Goal: Task Accomplishment & Management: Complete application form

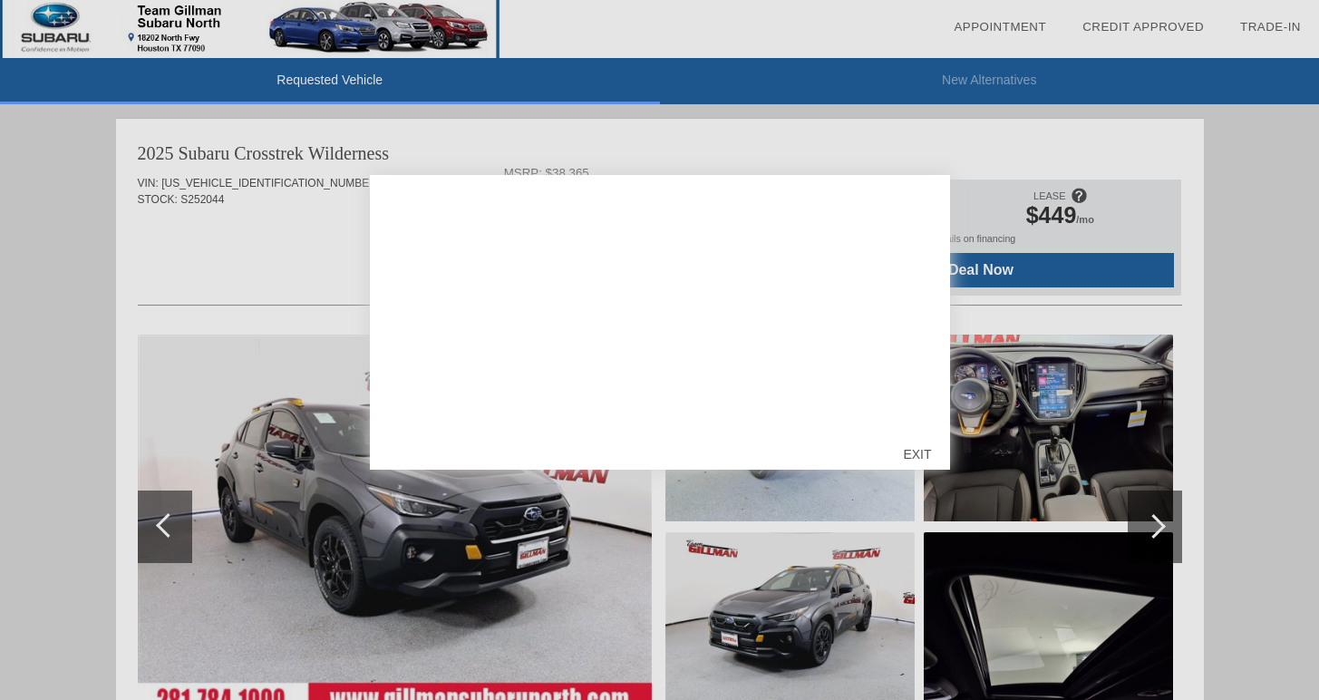
click at [911, 456] on div "EXIT" at bounding box center [917, 454] width 64 height 54
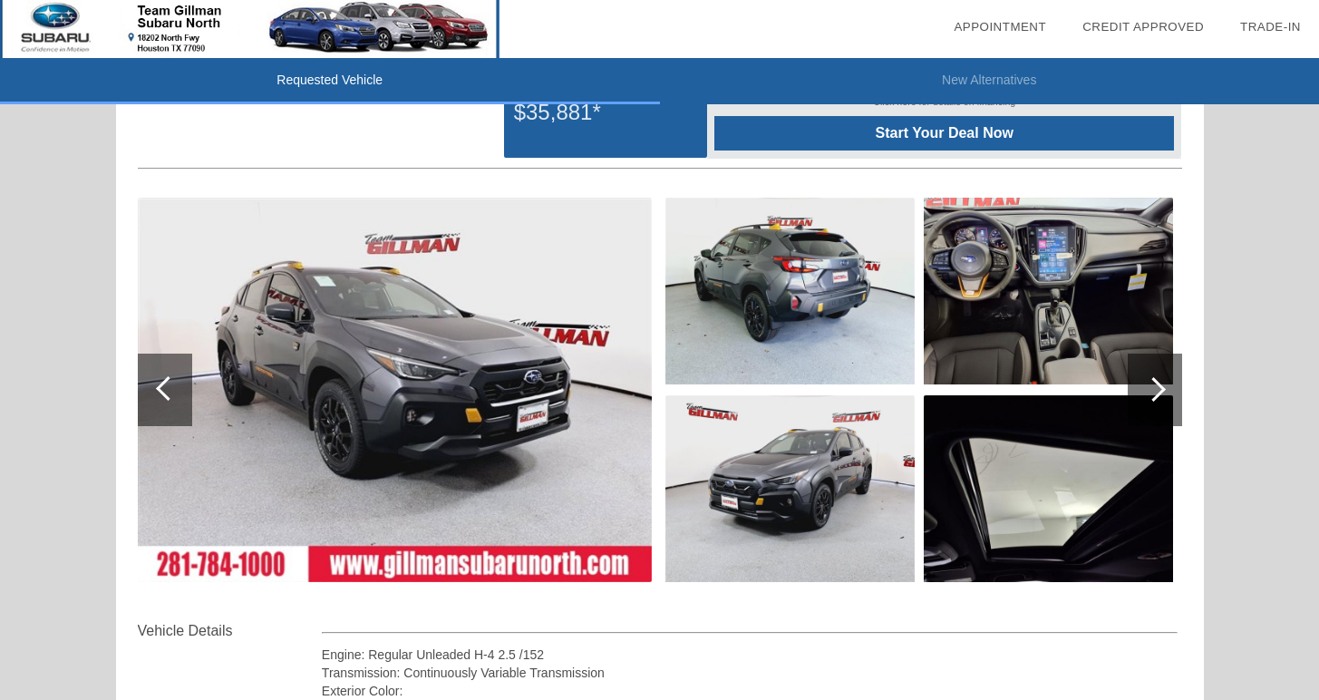
scroll to position [139, 0]
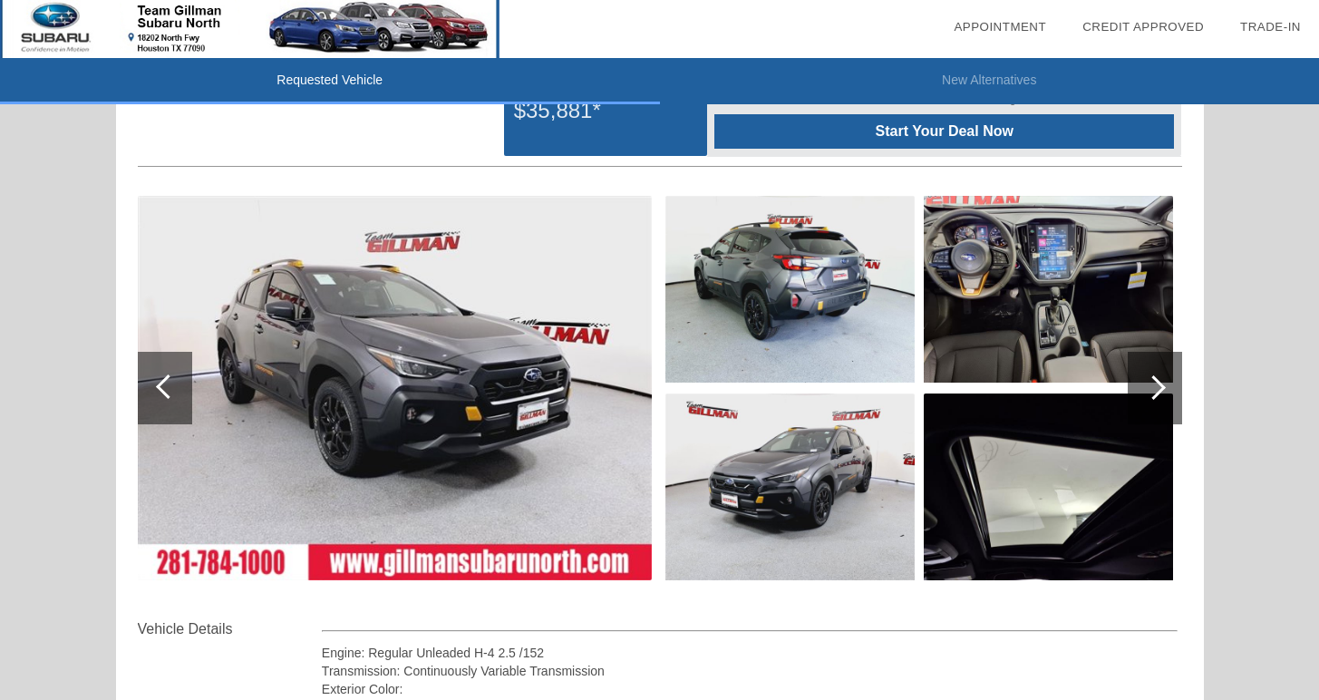
click at [777, 484] on img at bounding box center [789, 486] width 249 height 187
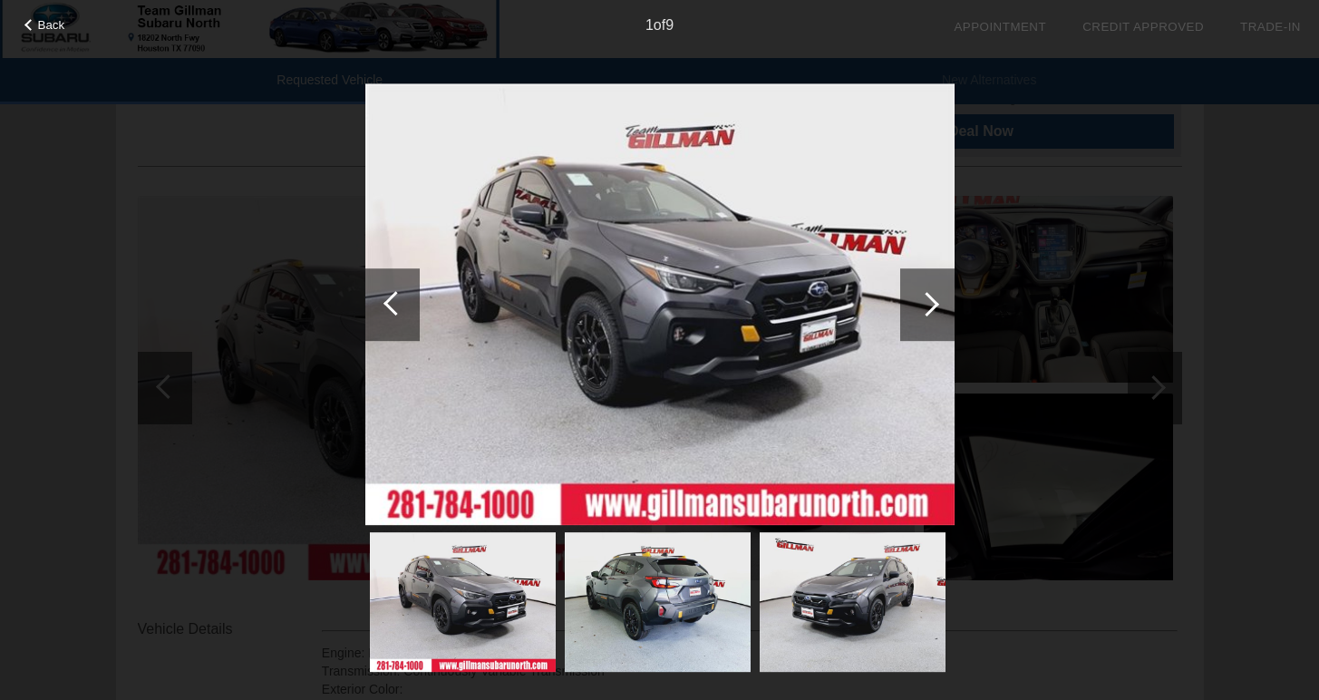
click at [936, 327] on div at bounding box center [927, 304] width 54 height 73
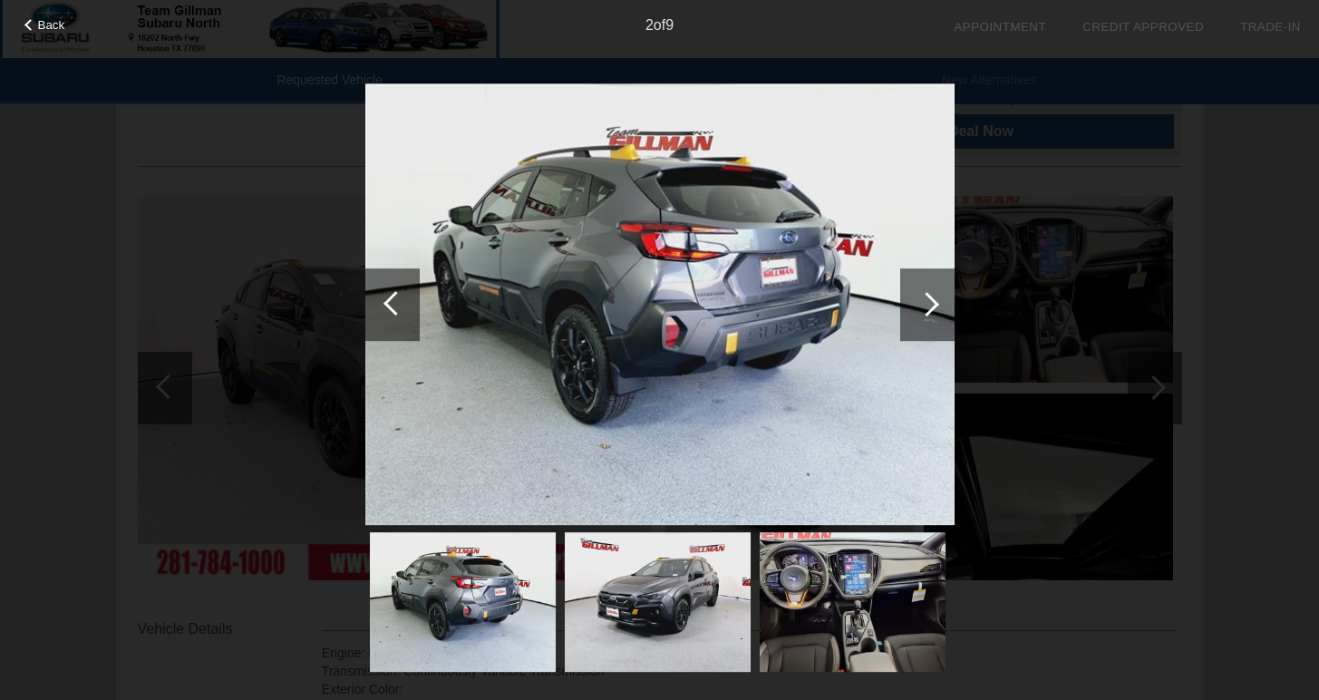
click at [936, 327] on div at bounding box center [927, 304] width 54 height 73
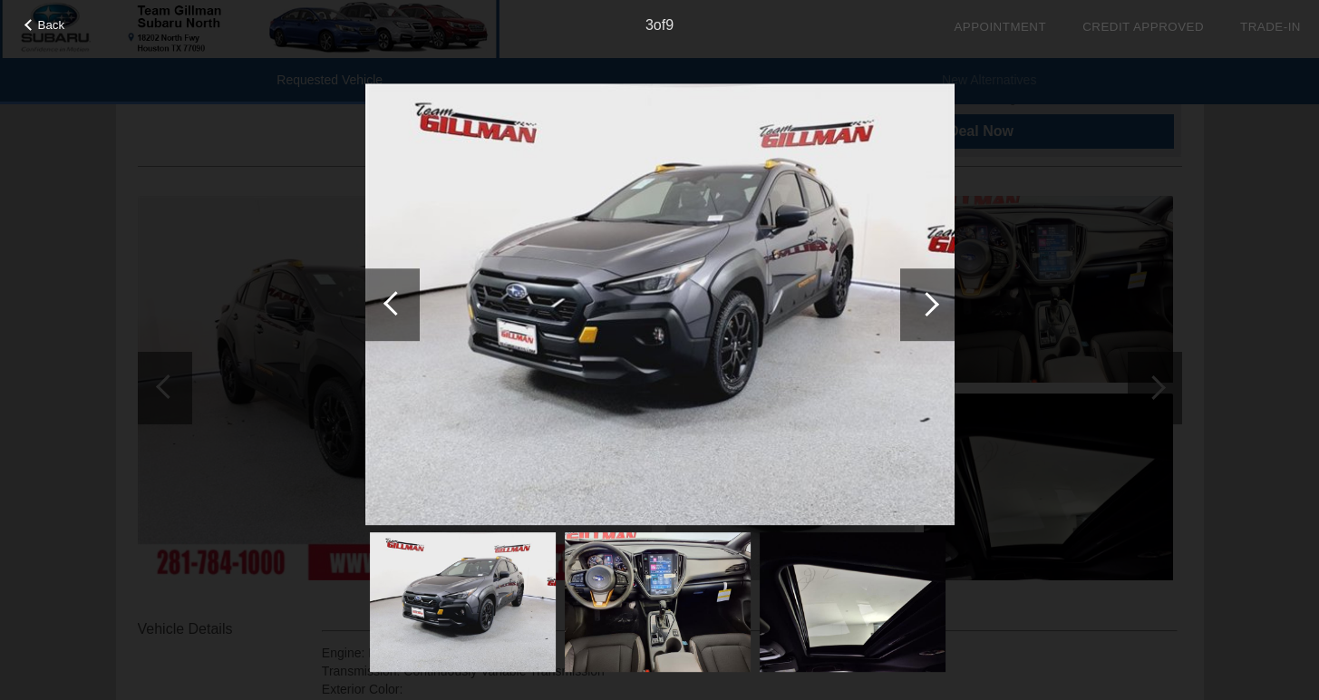
click at [931, 318] on div at bounding box center [927, 304] width 54 height 73
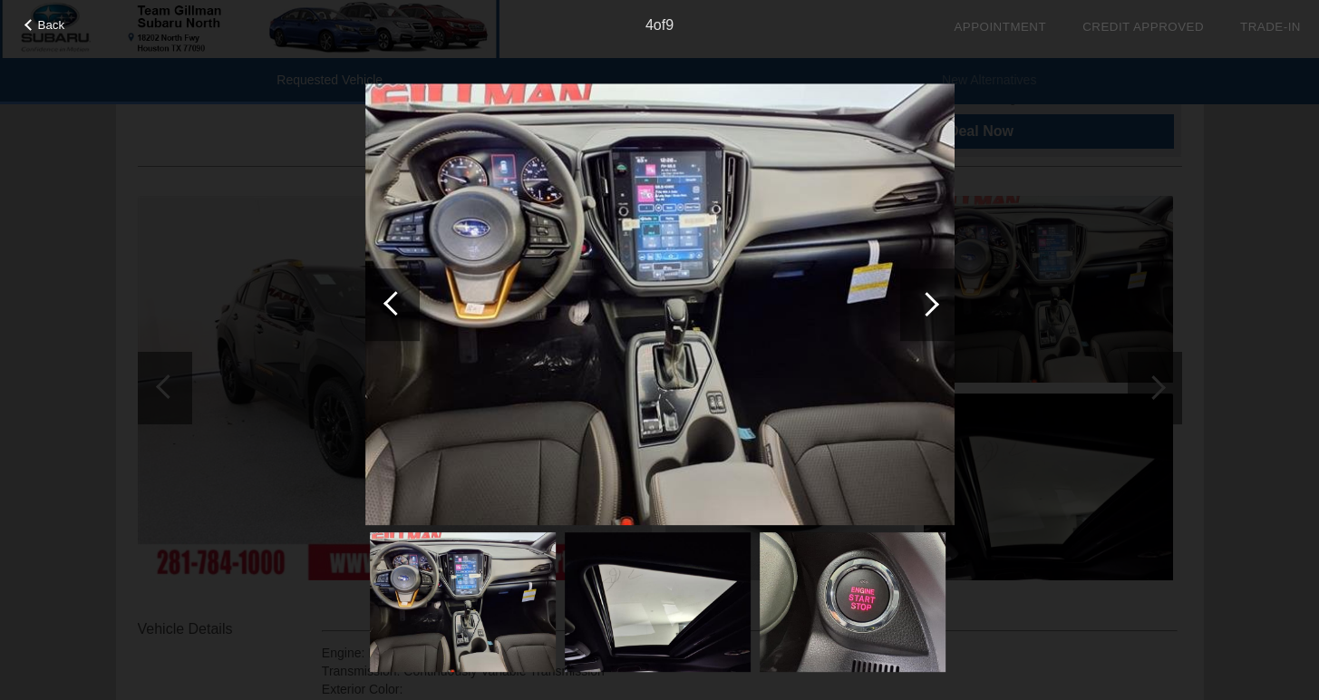
click at [931, 309] on div at bounding box center [927, 304] width 24 height 24
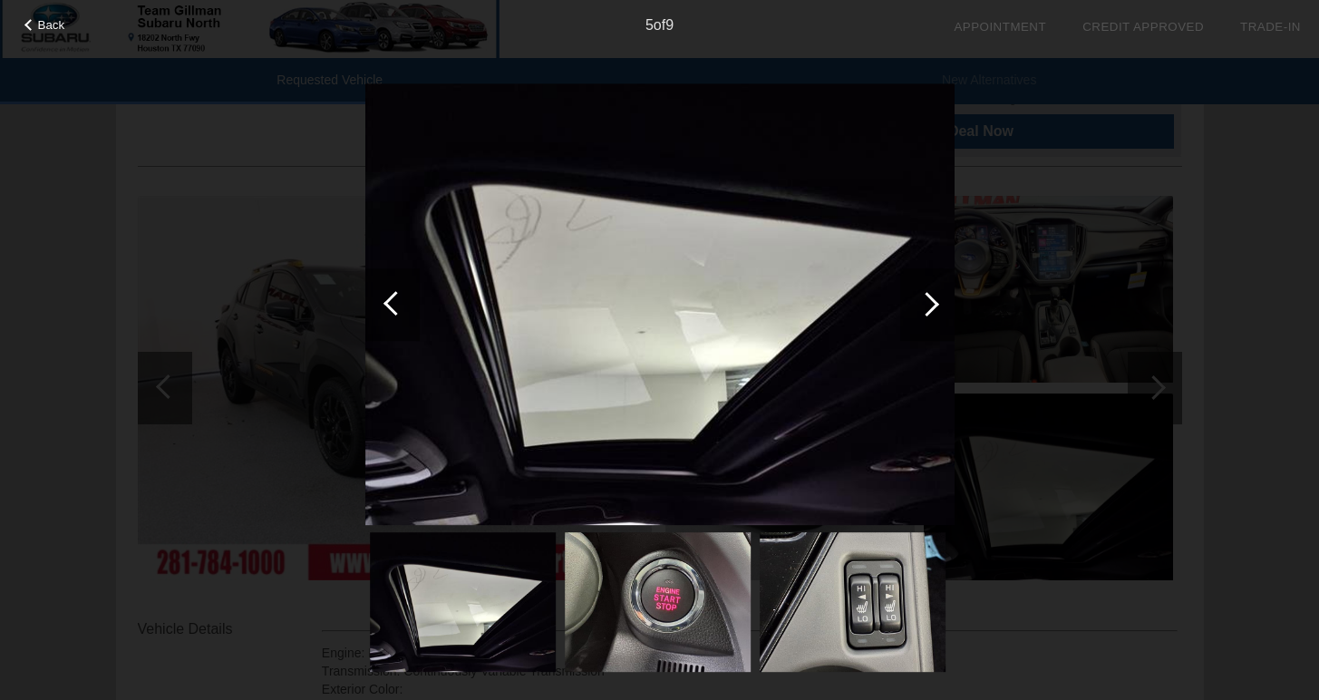
click at [931, 309] on div at bounding box center [927, 304] width 24 height 24
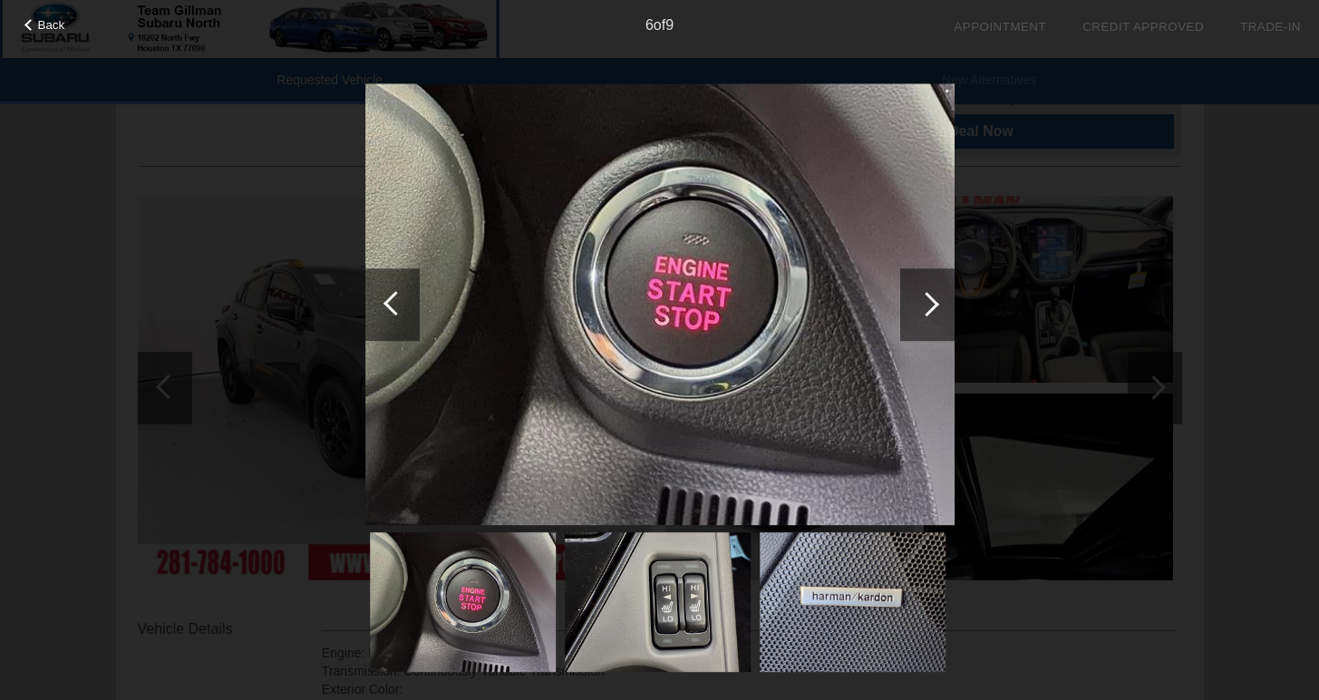
click at [931, 309] on div at bounding box center [927, 304] width 24 height 24
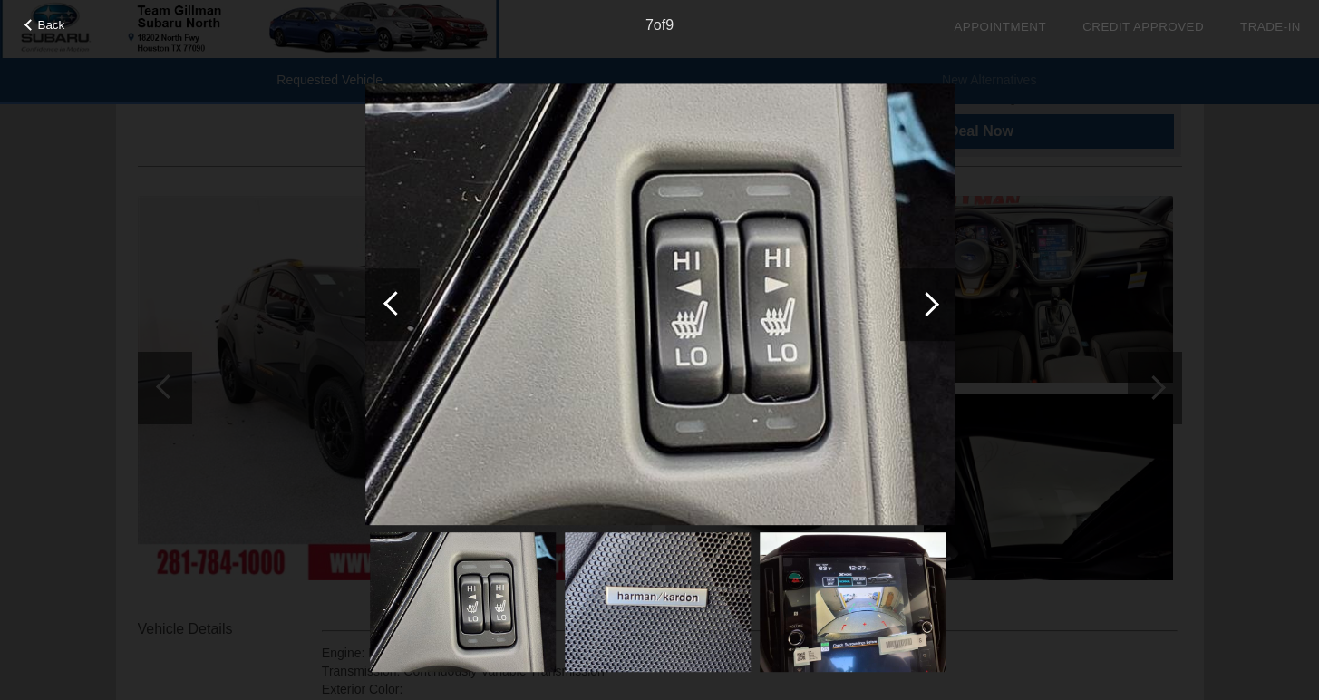
click at [931, 309] on div at bounding box center [927, 304] width 24 height 24
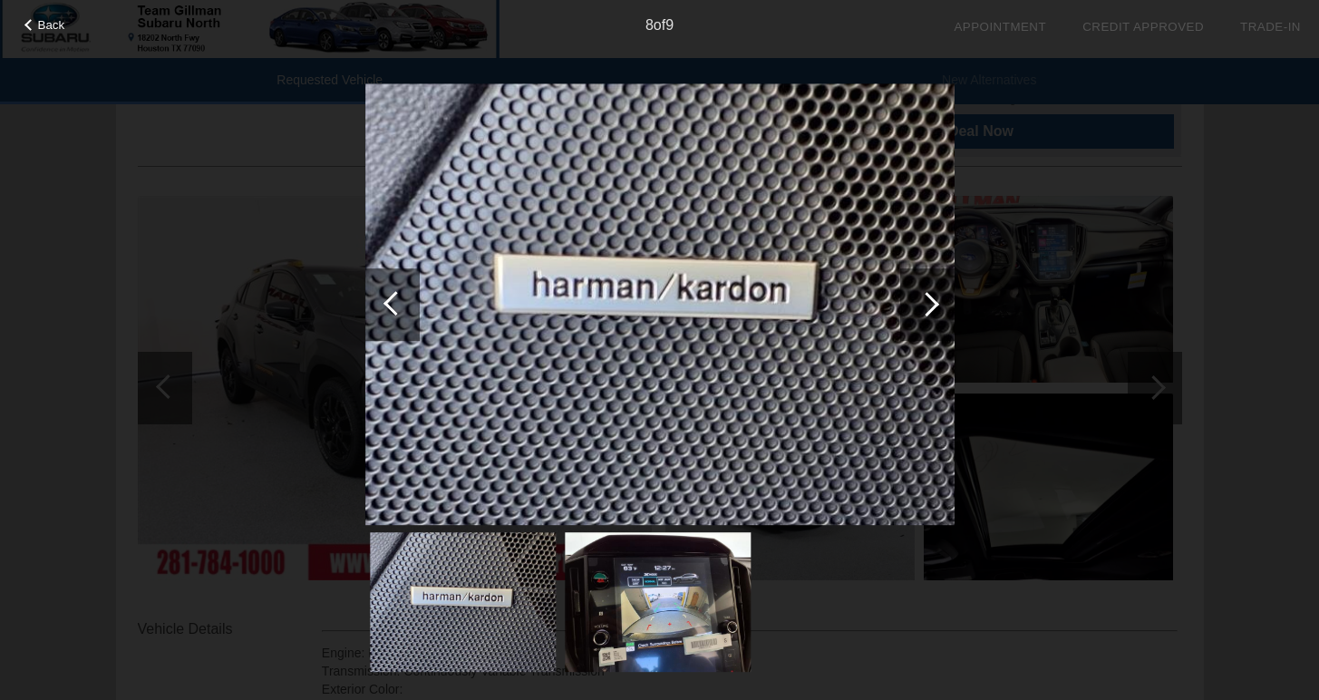
click at [931, 309] on div at bounding box center [927, 304] width 24 height 24
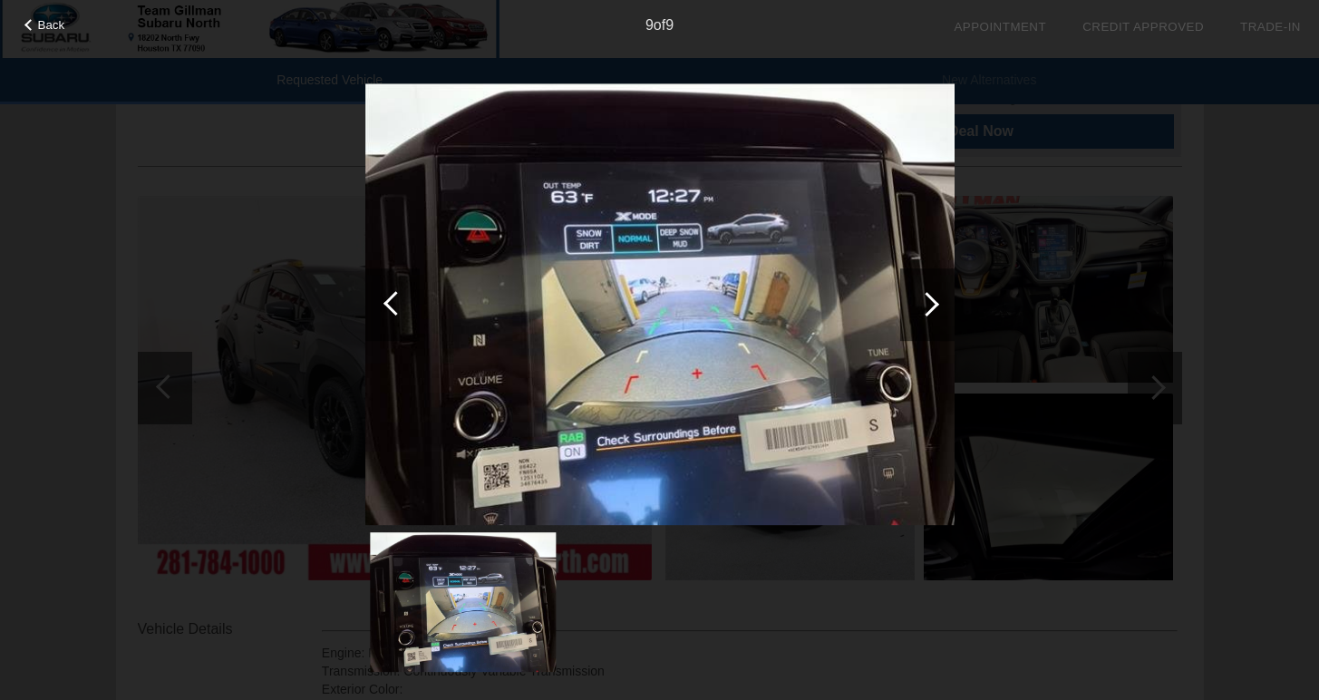
click at [931, 309] on div at bounding box center [927, 304] width 24 height 24
click at [935, 305] on div at bounding box center [927, 304] width 24 height 24
click at [931, 306] on div at bounding box center [927, 304] width 24 height 24
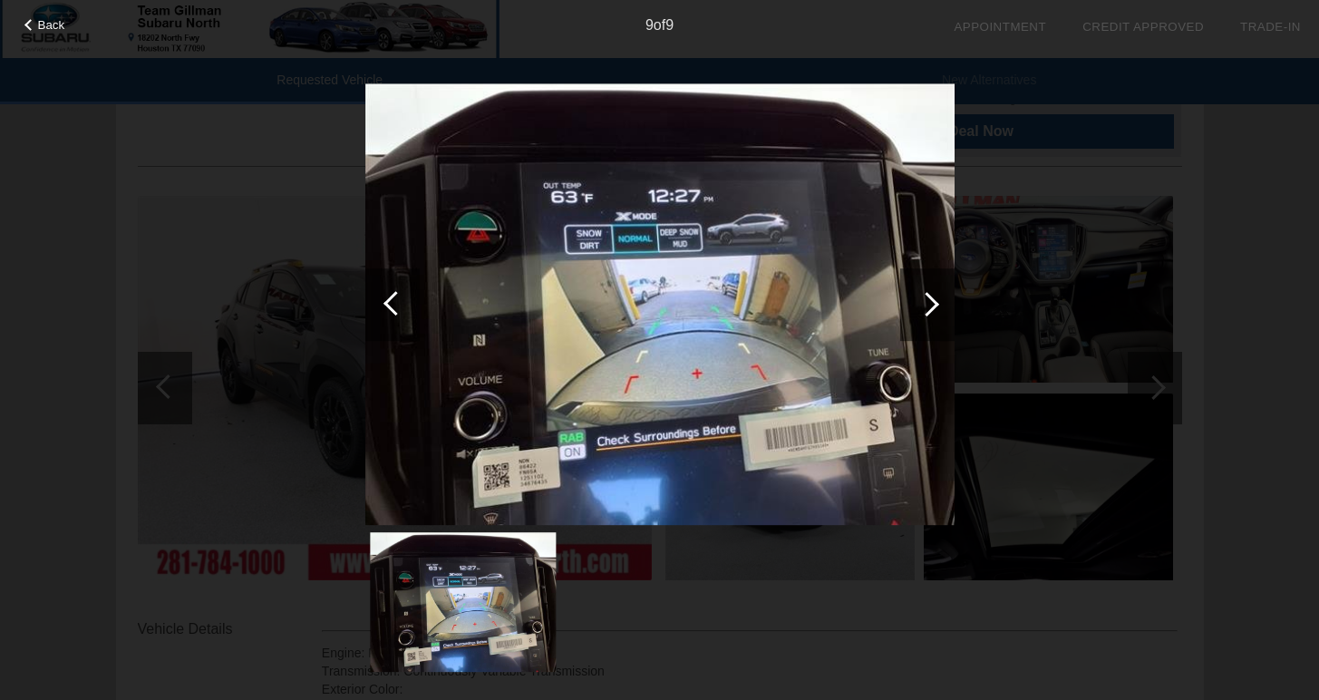
click at [931, 306] on div at bounding box center [927, 304] width 24 height 24
click at [930, 306] on div at bounding box center [927, 304] width 24 height 24
click at [928, 306] on div at bounding box center [927, 304] width 24 height 24
drag, startPoint x: 928, startPoint y: 306, endPoint x: 918, endPoint y: 306, distance: 10.0
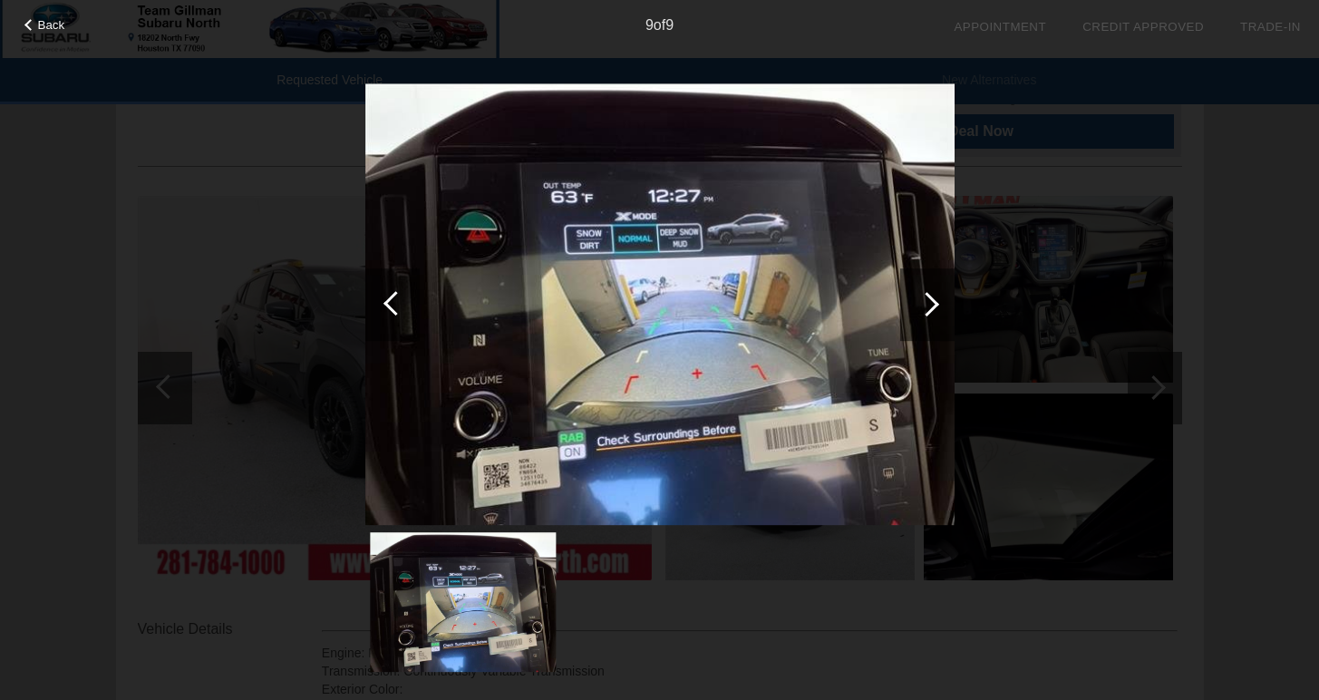
click at [928, 306] on div at bounding box center [927, 304] width 24 height 24
click at [46, 30] on span "Back" at bounding box center [51, 25] width 27 height 14
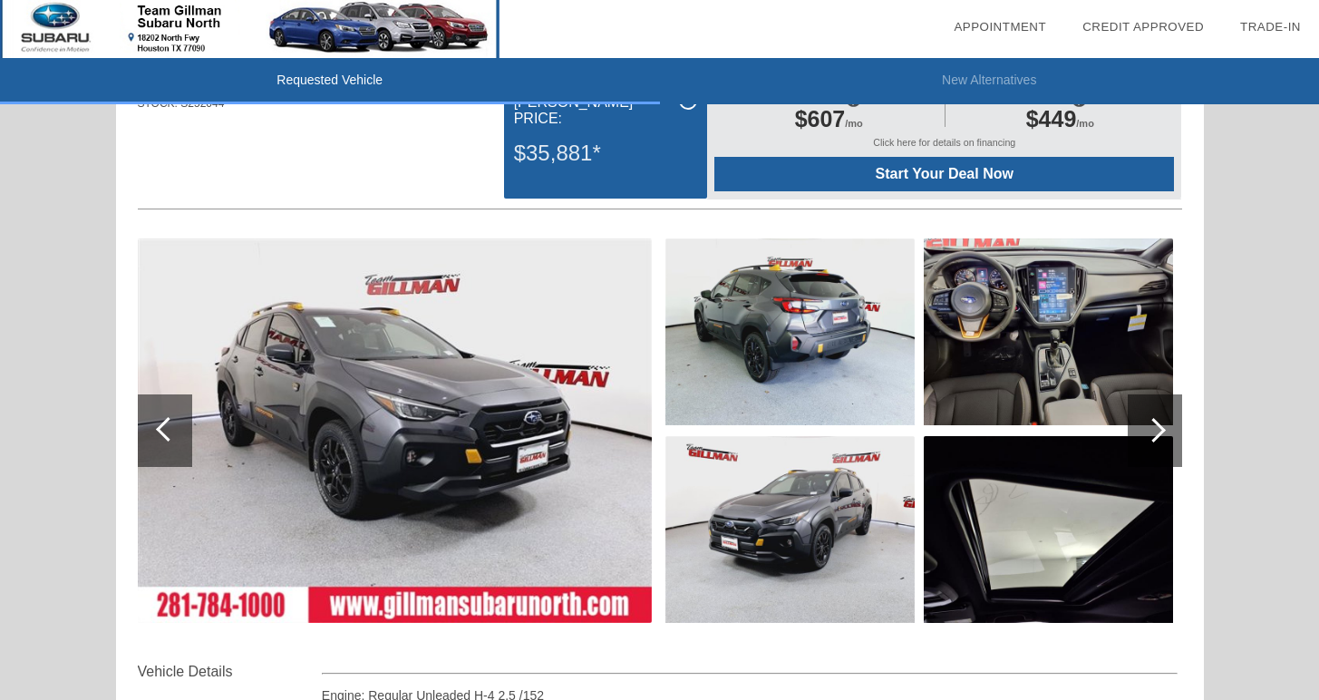
scroll to position [0, 0]
